Goal: Task Accomplishment & Management: Use online tool/utility

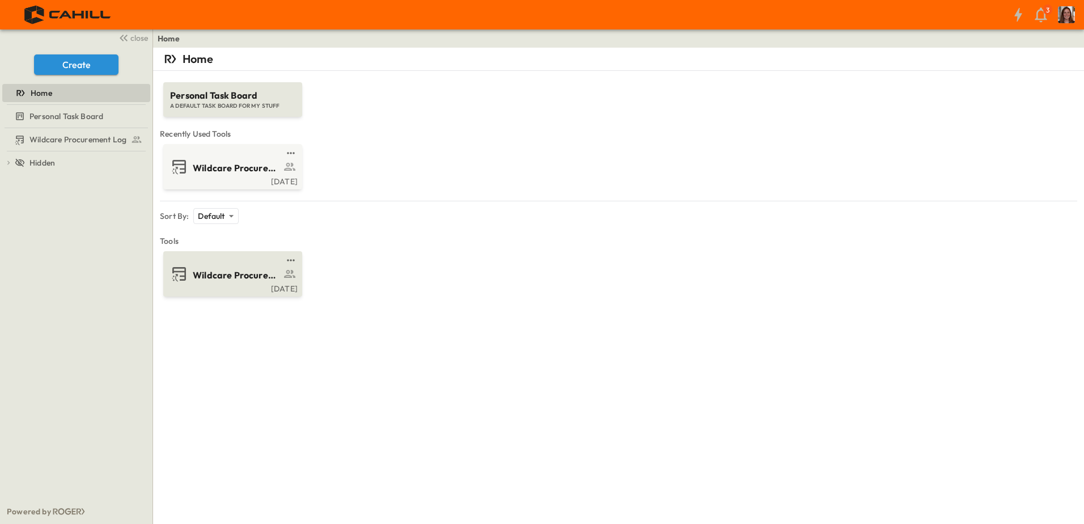
click at [227, 282] on div "Wildcare Procurement Log" at bounding box center [231, 274] width 123 height 18
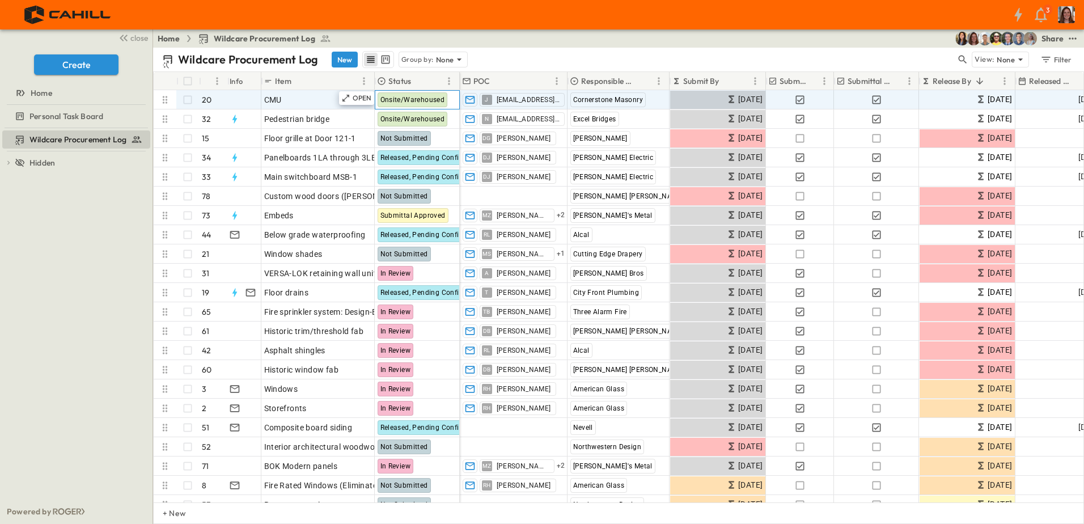
click at [406, 92] on div "Onsite/Warehoused" at bounding box center [413, 99] width 70 height 15
click at [444, 102] on span "Onsite/Warehoused" at bounding box center [413, 100] width 65 height 8
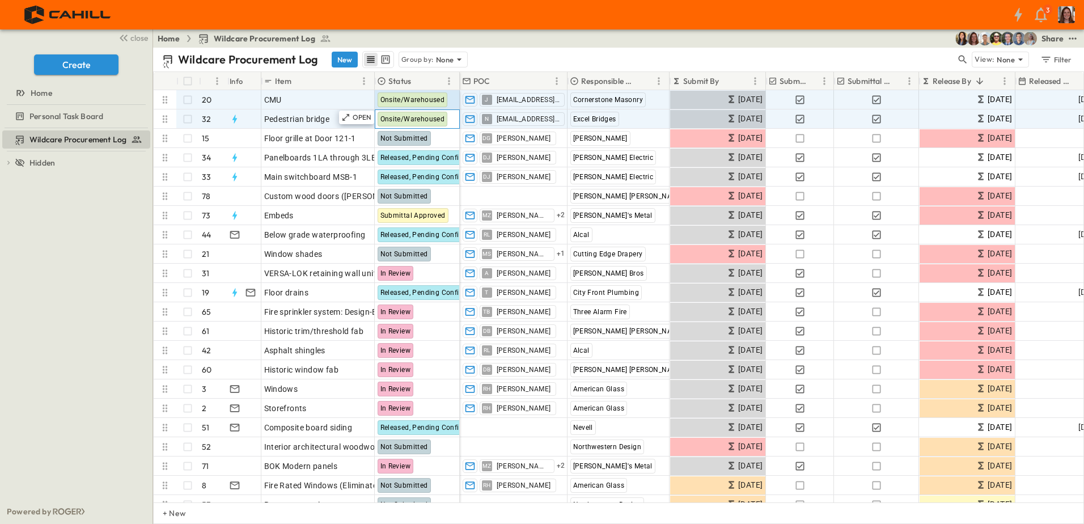
click at [454, 120] on div "Onsite/Warehoused" at bounding box center [417, 119] width 84 height 18
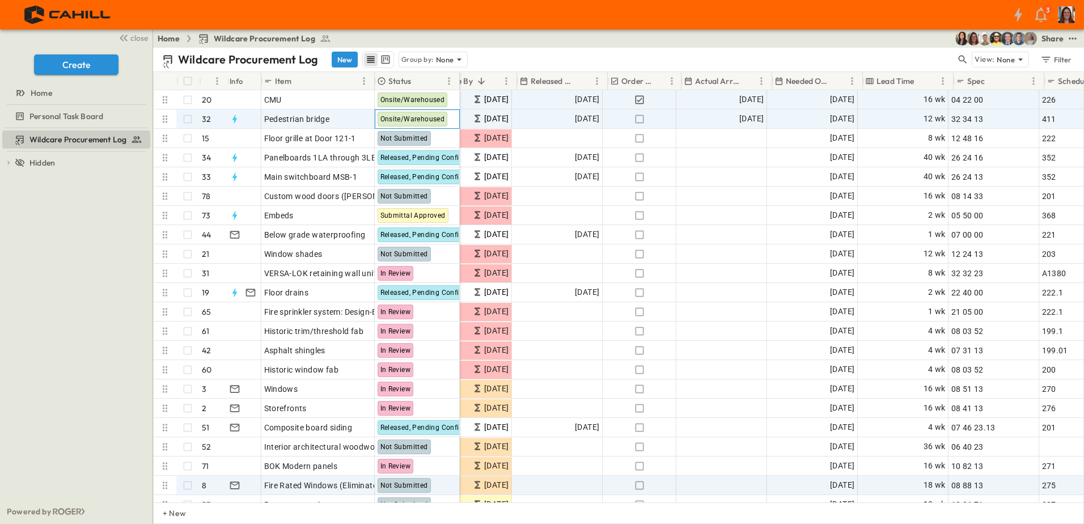
scroll to position [0, 499]
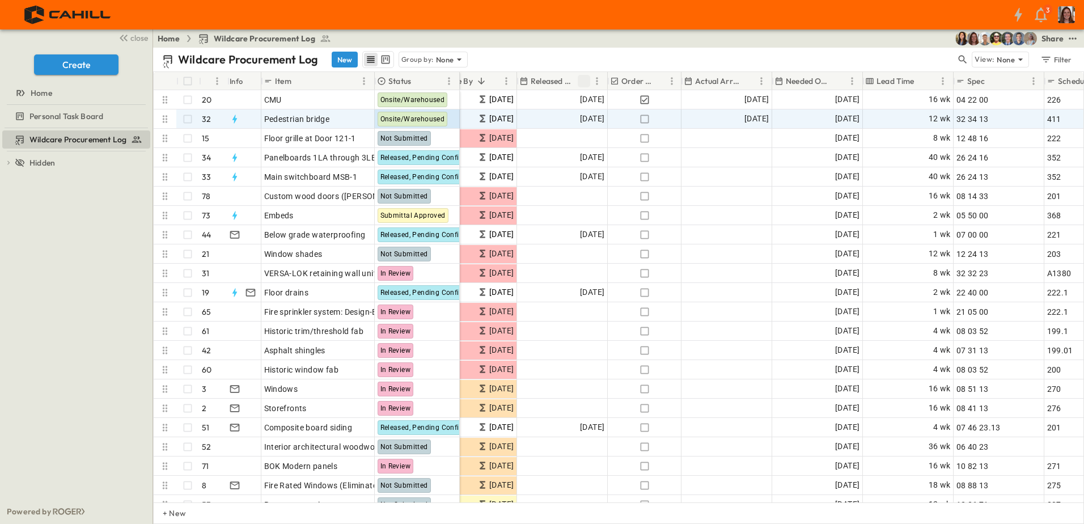
click at [588, 80] on icon "Sort" at bounding box center [584, 81] width 10 height 10
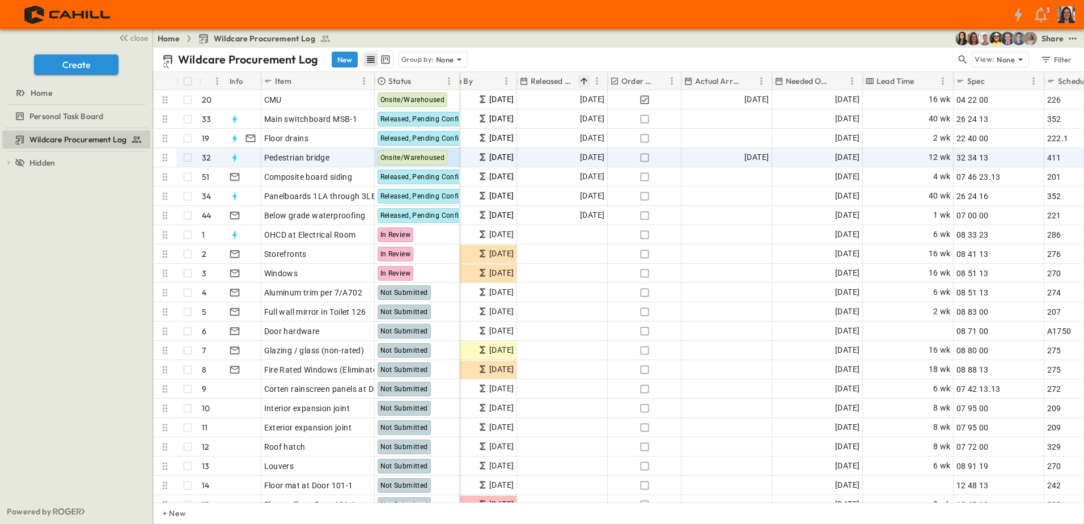
click at [584, 81] on icon "Sort" at bounding box center [584, 81] width 10 height 10
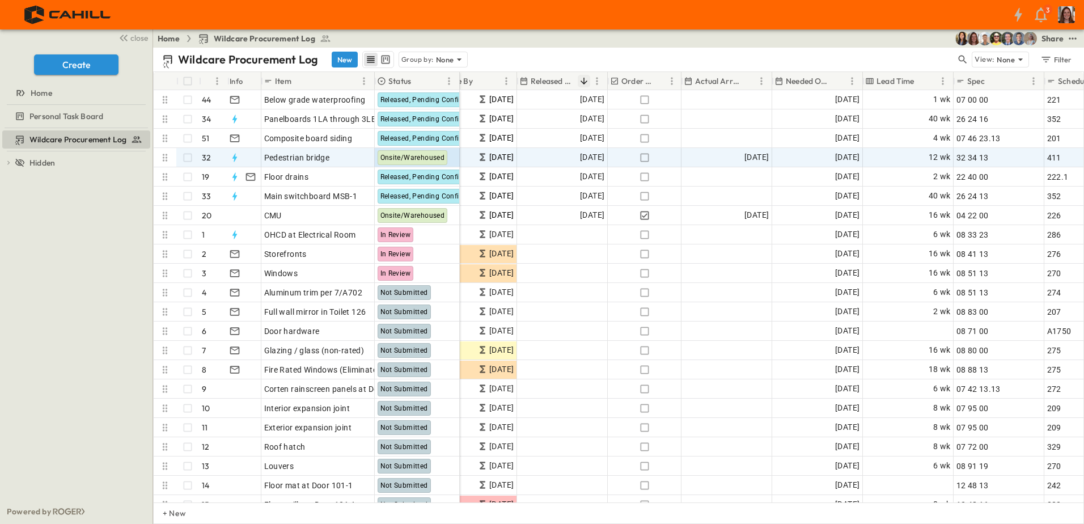
click at [584, 80] on icon "Sort" at bounding box center [584, 81] width 7 height 7
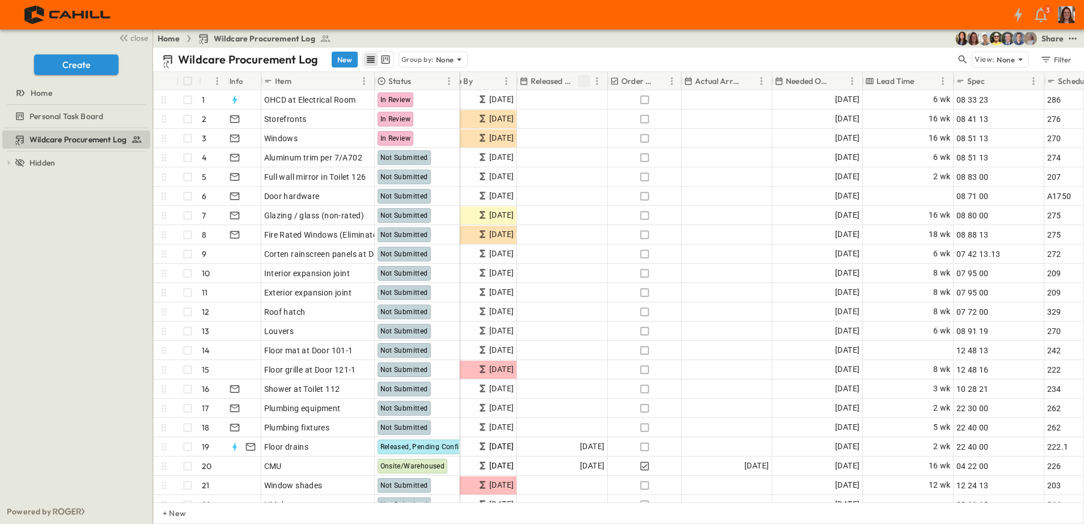
click at [583, 82] on icon "Sort" at bounding box center [584, 81] width 10 height 10
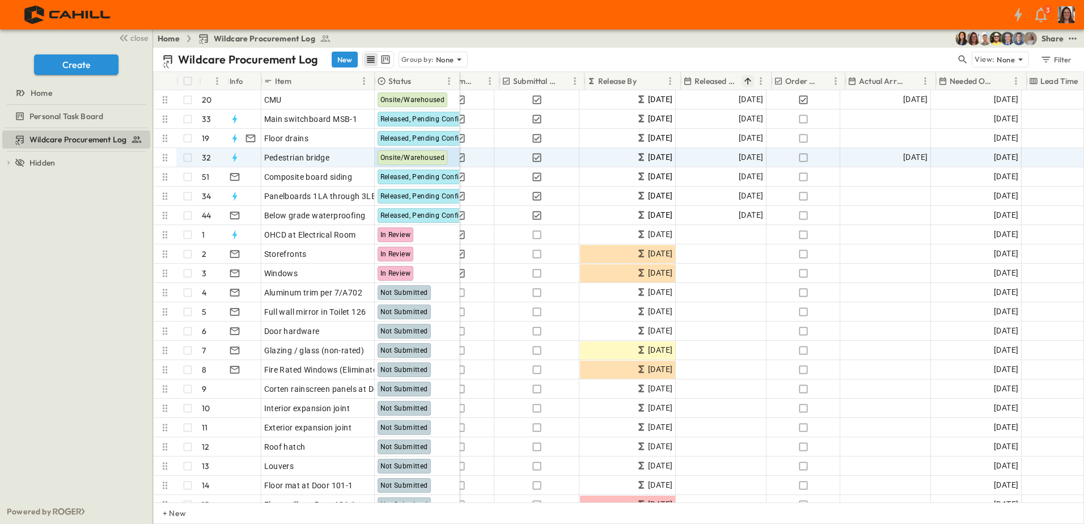
scroll to position [0, 335]
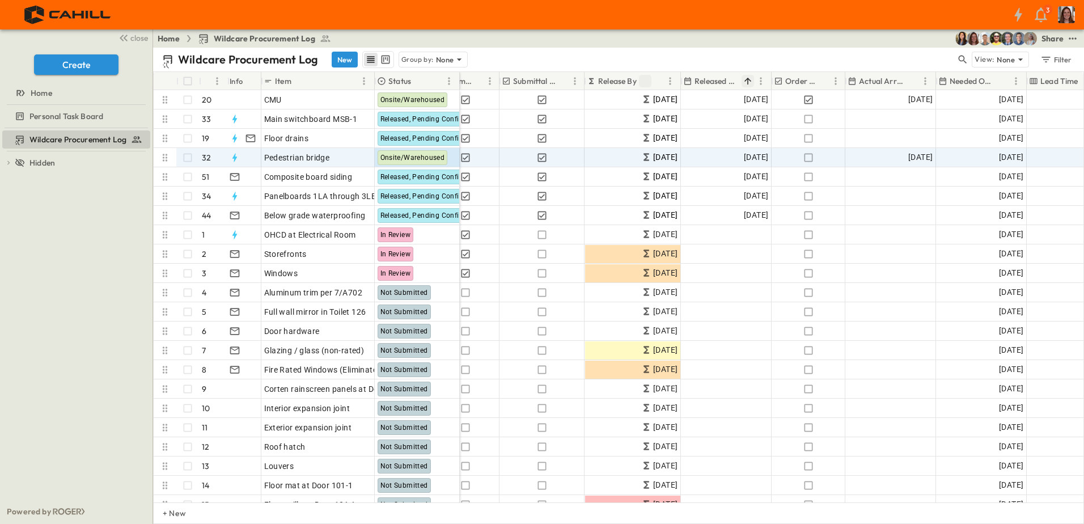
click at [641, 79] on icon "Sort" at bounding box center [645, 81] width 10 height 10
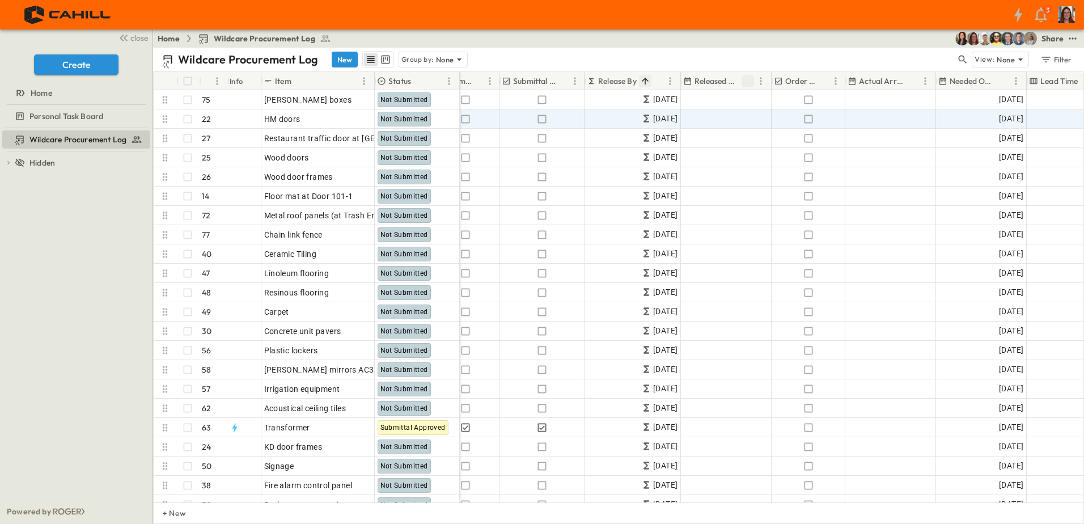
click at [648, 82] on icon "Sort" at bounding box center [645, 81] width 10 height 10
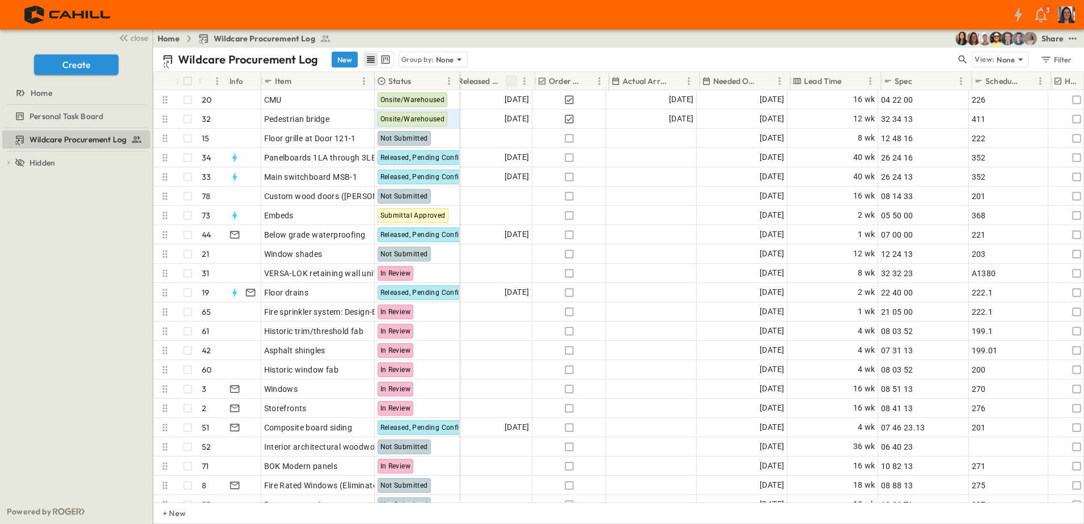
scroll to position [0, 571]
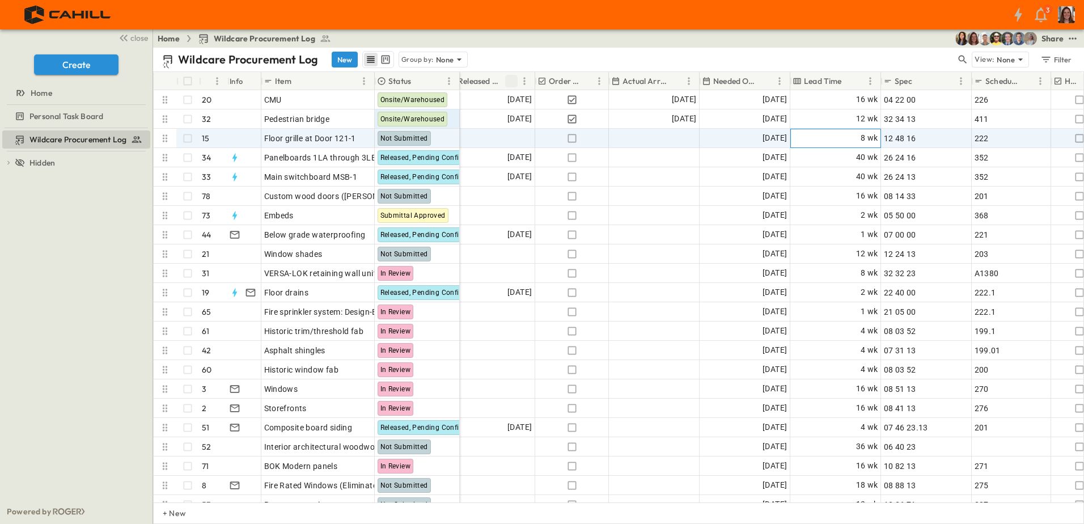
click at [852, 138] on div "8 wk" at bounding box center [836, 138] width 90 height 18
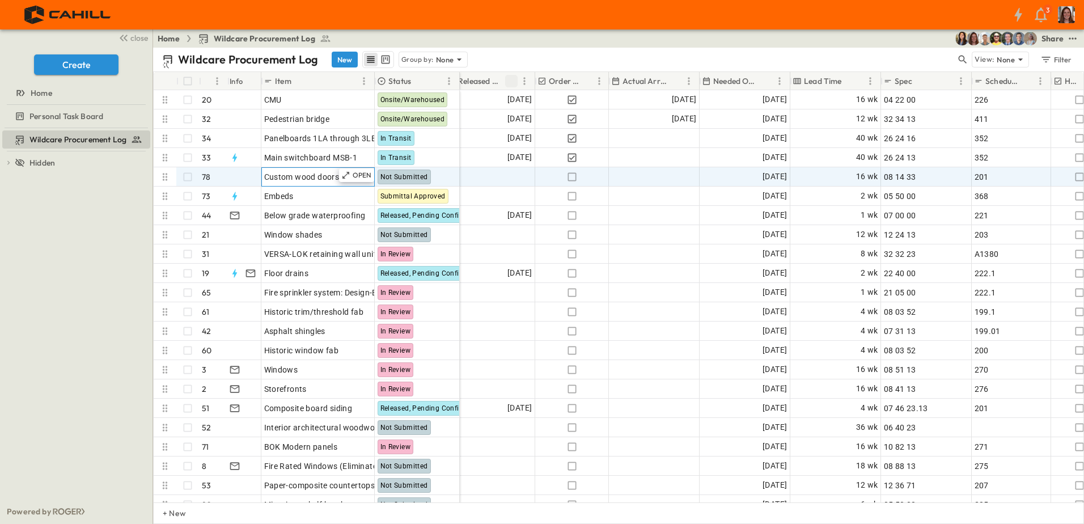
click at [318, 183] on div "Custom wood doors ([PERSON_NAME])" at bounding box center [318, 177] width 108 height 16
click at [848, 177] on div "16 wk" at bounding box center [836, 177] width 90 height 18
drag, startPoint x: 810, startPoint y: 176, endPoint x: 777, endPoint y: 174, distance: 33.0
click at [777, 174] on div "DB [PERSON_NAME] [PERSON_NAME] [PERSON_NAME] [DATE] [DATE] Add Date Add Date [D…" at bounding box center [515, 176] width 1253 height 19
click at [621, 177] on div "Add Date" at bounding box center [655, 177] width 90 height 18
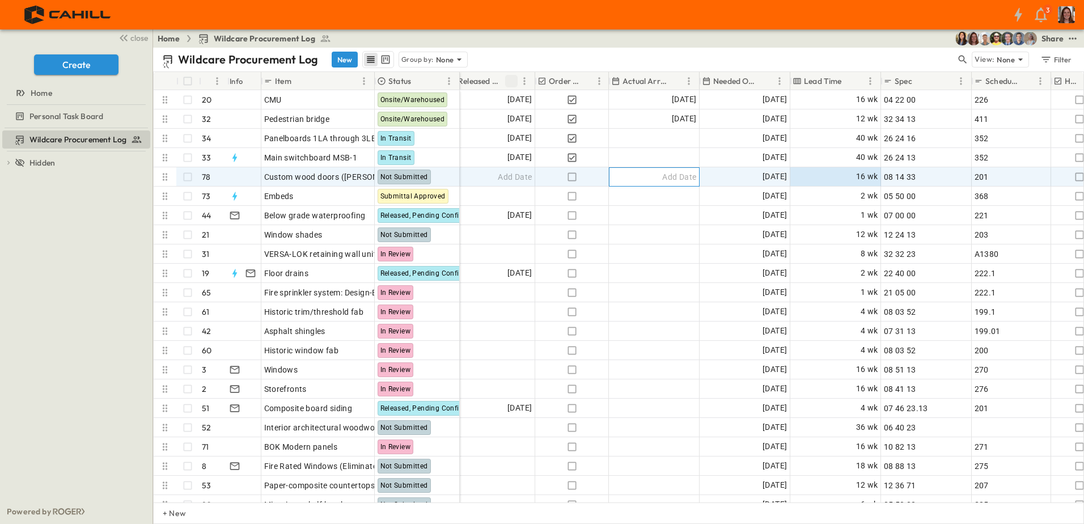
click at [626, 179] on div "Add Date" at bounding box center [655, 177] width 90 height 18
click at [763, 178] on span "[DATE]" at bounding box center [775, 176] width 24 height 13
click at [721, 177] on input "**********" at bounding box center [736, 176] width 66 height 11
click at [711, 176] on input "**********" at bounding box center [736, 176] width 66 height 11
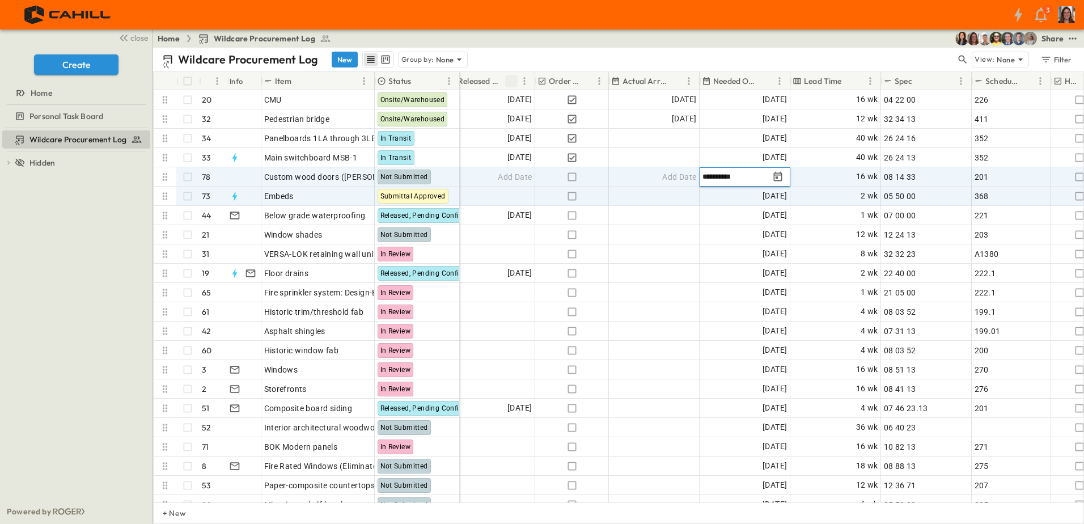
type input "**********"
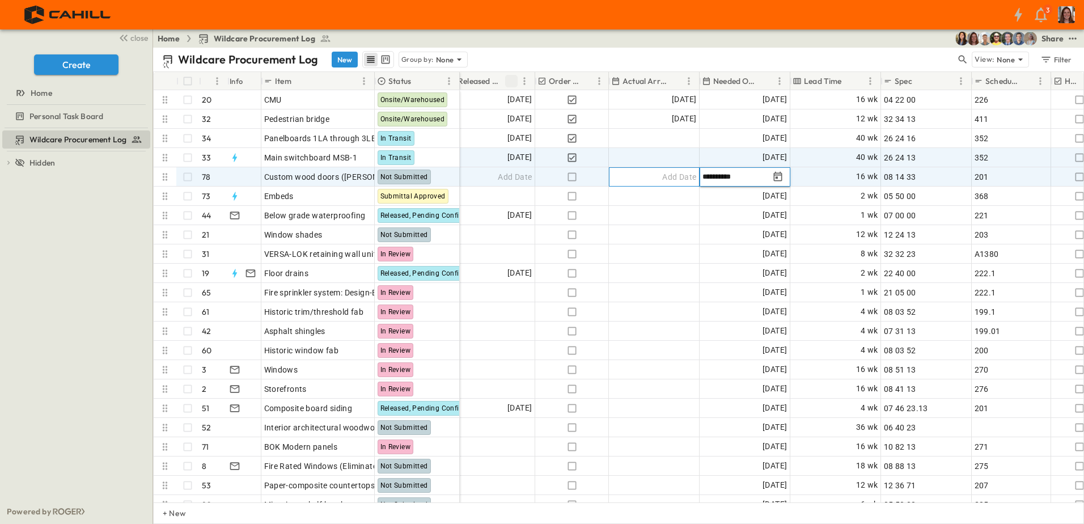
click at [648, 183] on div "Add Date" at bounding box center [655, 177] width 90 height 18
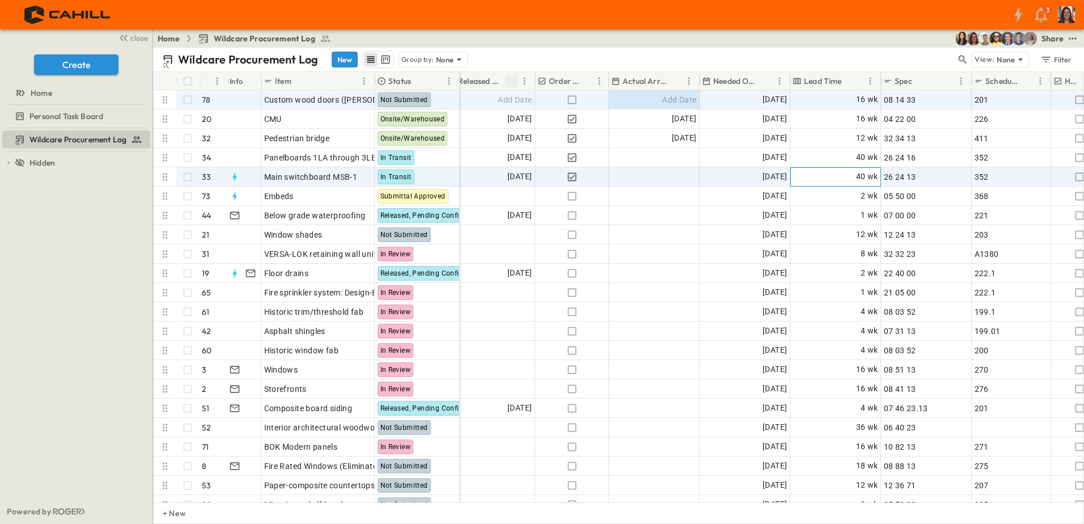
click at [842, 179] on div "40 wk" at bounding box center [836, 177] width 90 height 18
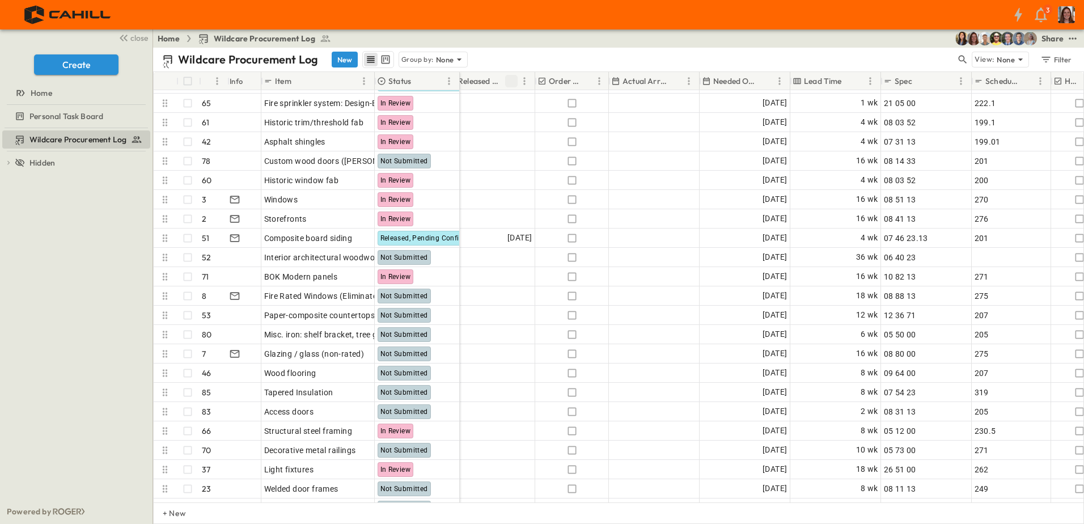
scroll to position [151, 571]
